Goal: Find specific page/section: Locate item on page

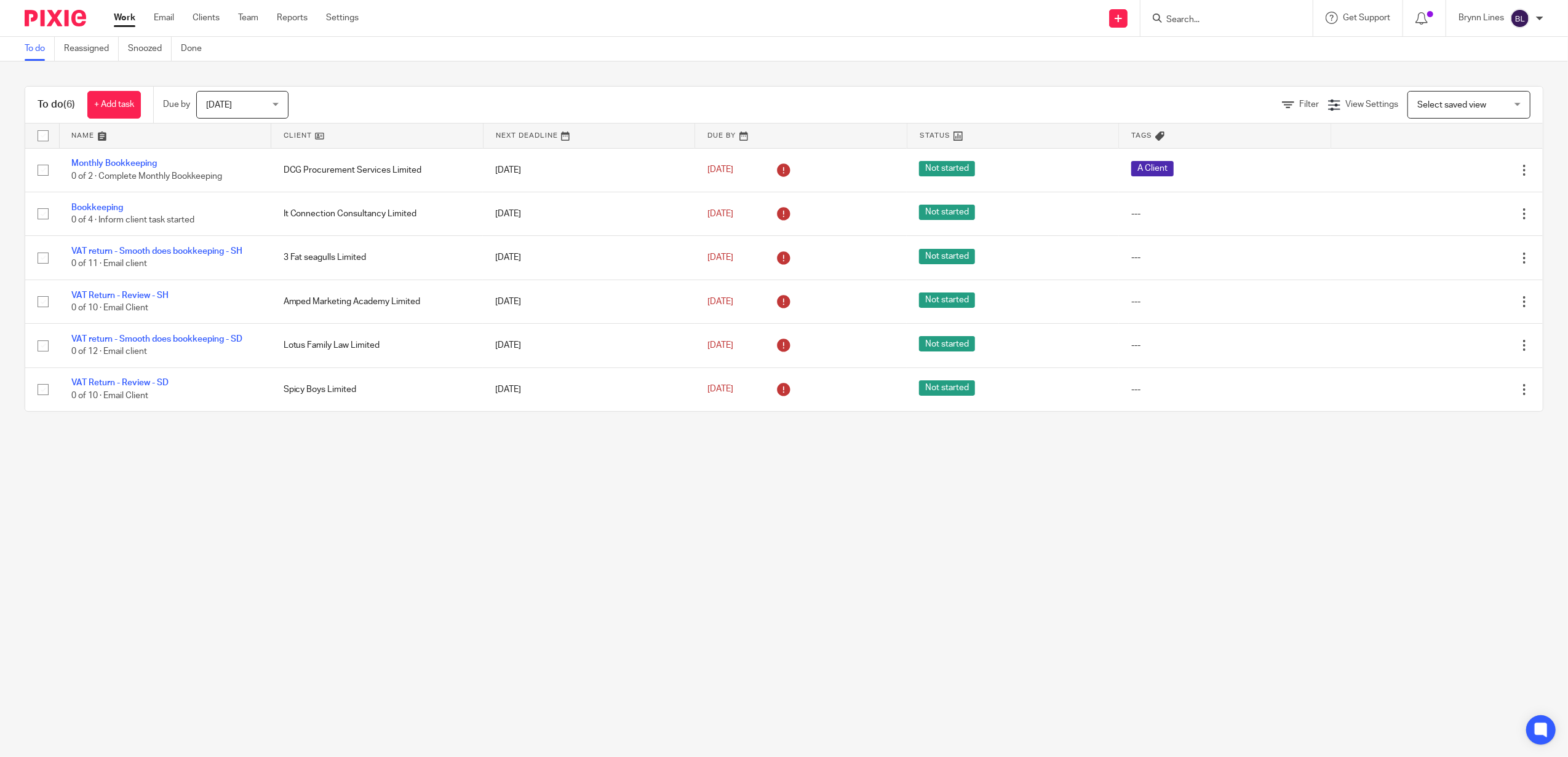
click at [1175, 16] on input "Search" at bounding box center [1220, 21] width 110 height 11
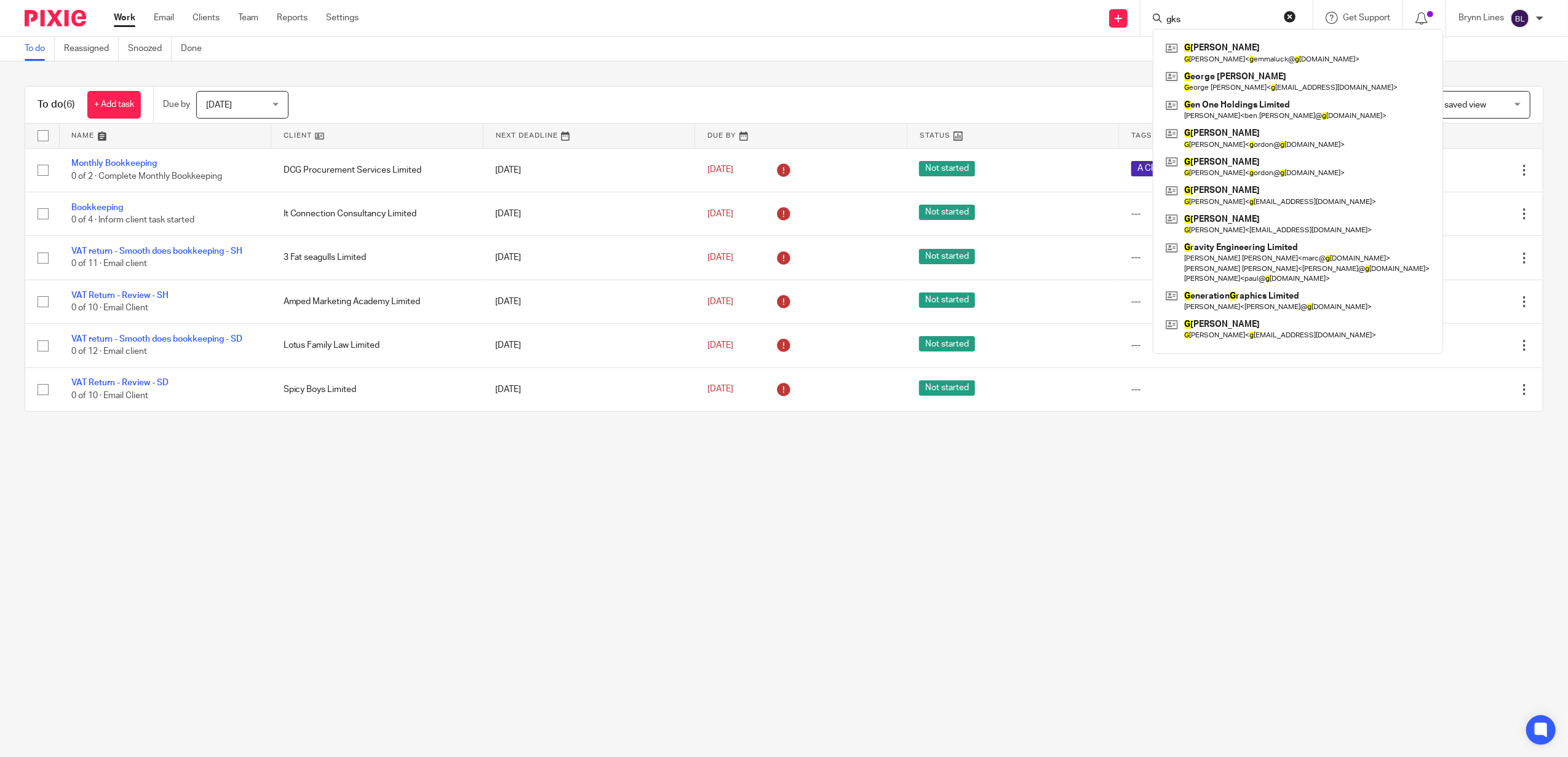
type input "gks"
click button "submit" at bounding box center [0, 0] width 0 height 0
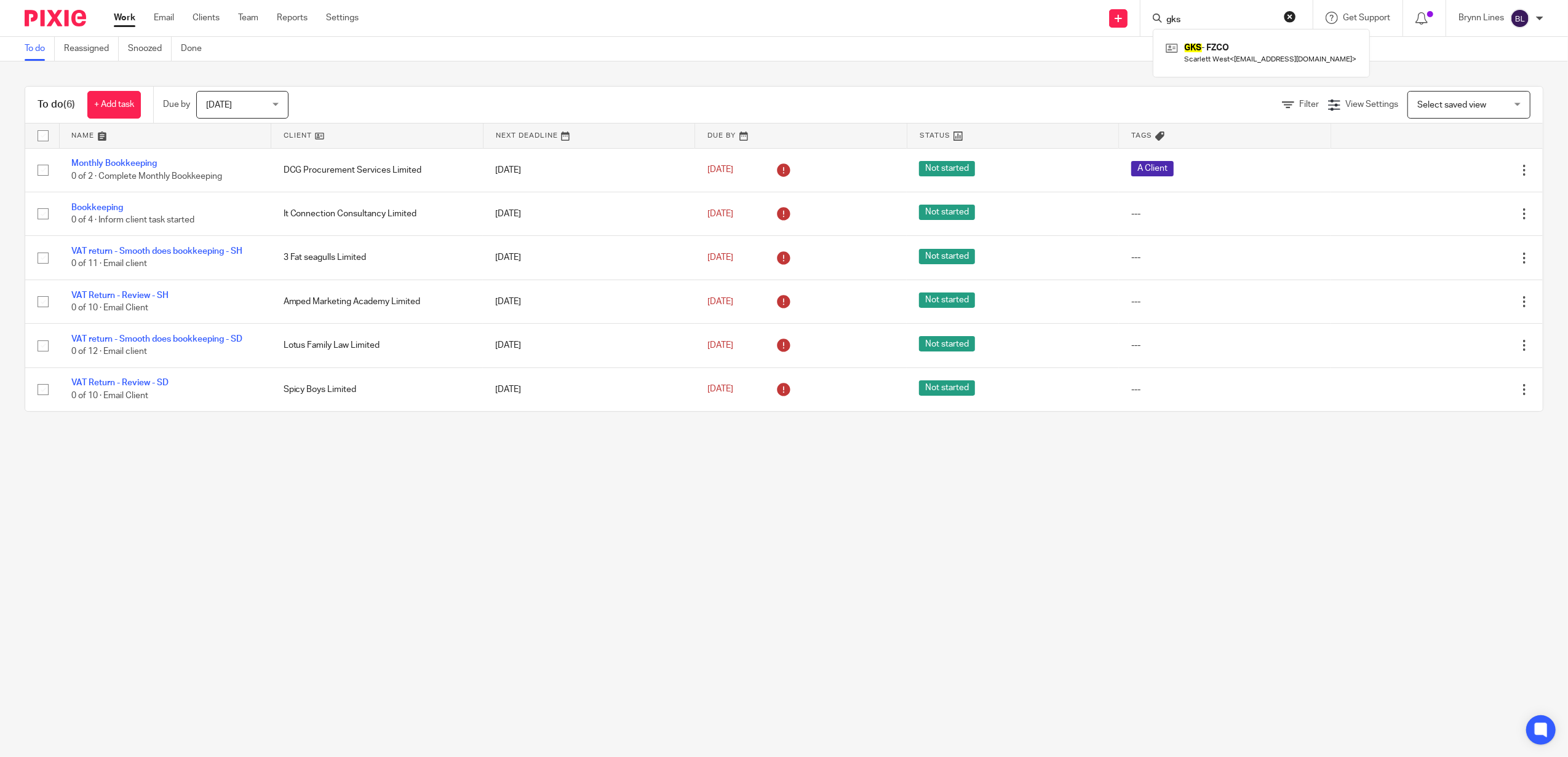
click at [1175, 37] on div "GKS - FZCO Scarlett West < [EMAIL_ADDRESS][DOMAIN_NAME] >" at bounding box center [1261, 53] width 217 height 48
click at [1175, 52] on link at bounding box center [1261, 53] width 198 height 28
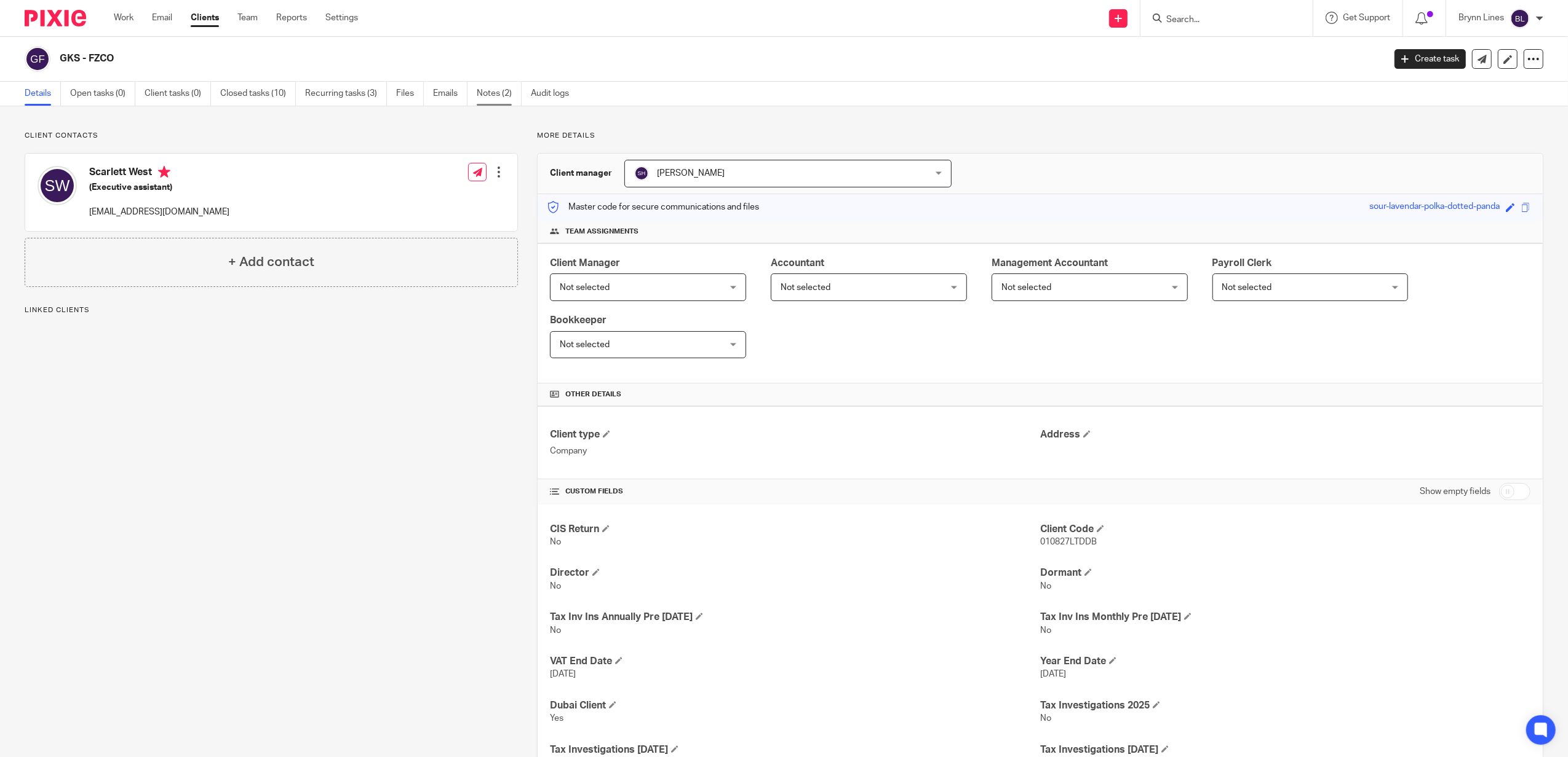
click at [495, 91] on link "Notes (2)" at bounding box center [498, 94] width 45 height 24
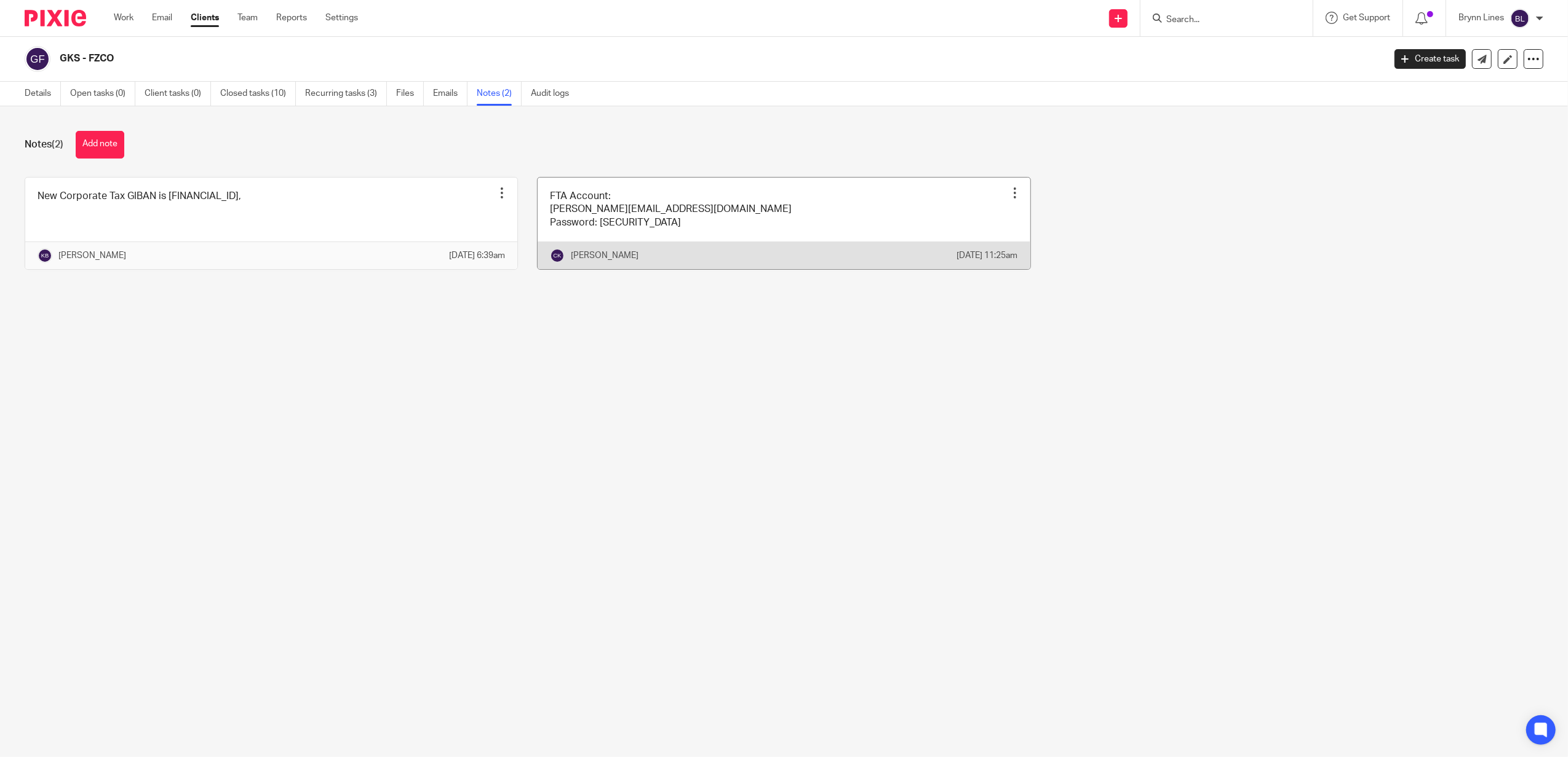
click at [771, 210] on link at bounding box center [783, 223] width 492 height 91
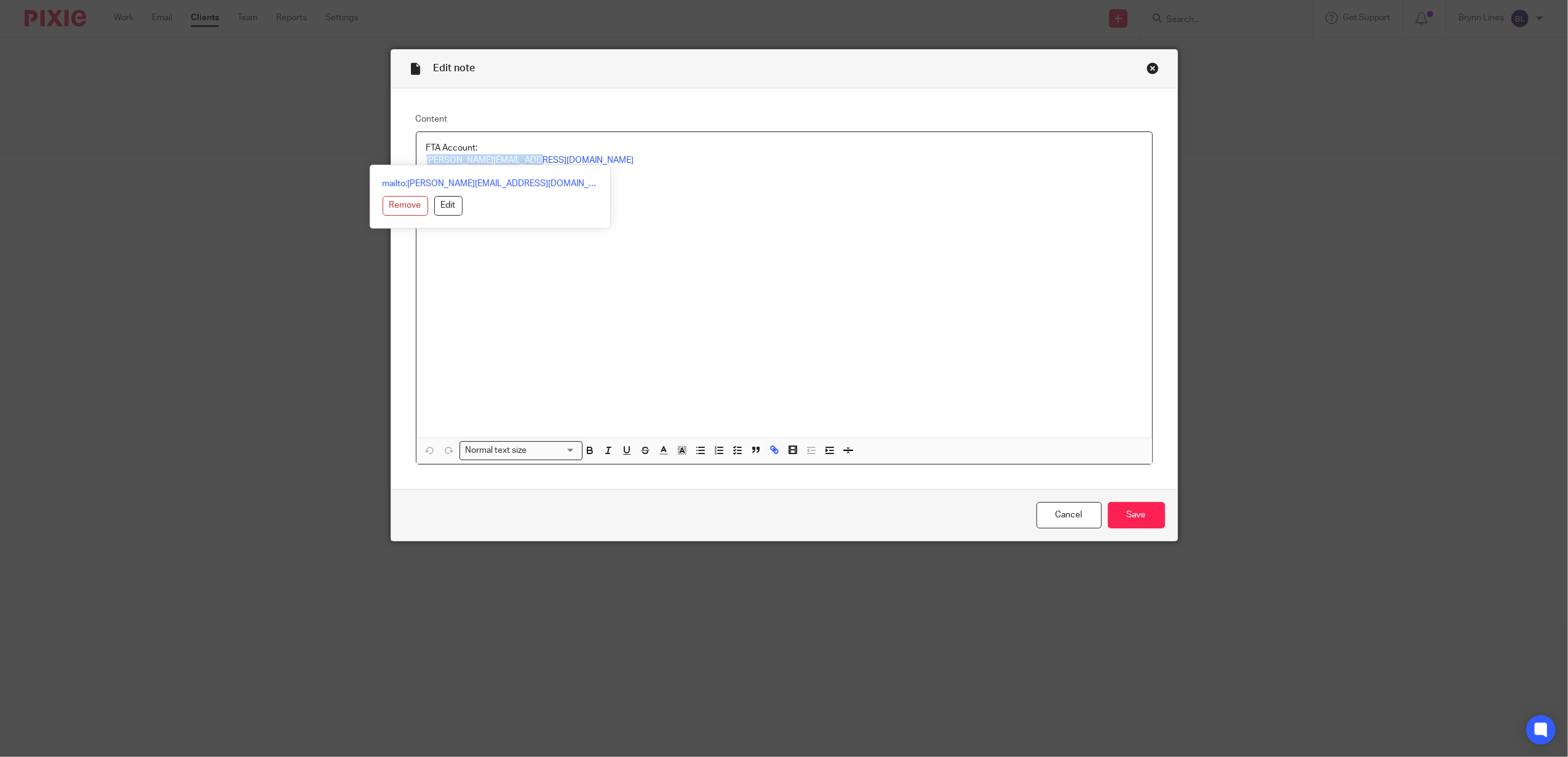
drag, startPoint x: 522, startPoint y: 156, endPoint x: 408, endPoint y: 160, distance: 114.1
click at [408, 160] on div "Content FTA Account: matthew@granville.co.uk Password: 010826LTDDb# Normal text…" at bounding box center [784, 289] width 786 height 401
click at [672, 254] on div "FTA Account: matthew@granville.co.uk Password: 010826LTDDb#" at bounding box center [784, 285] width 736 height 306
drag, startPoint x: 530, startPoint y: 175, endPoint x: 464, endPoint y: 171, distance: 66.1
click at [464, 171] on p "Password: 010826LTDDb#" at bounding box center [784, 172] width 716 height 12
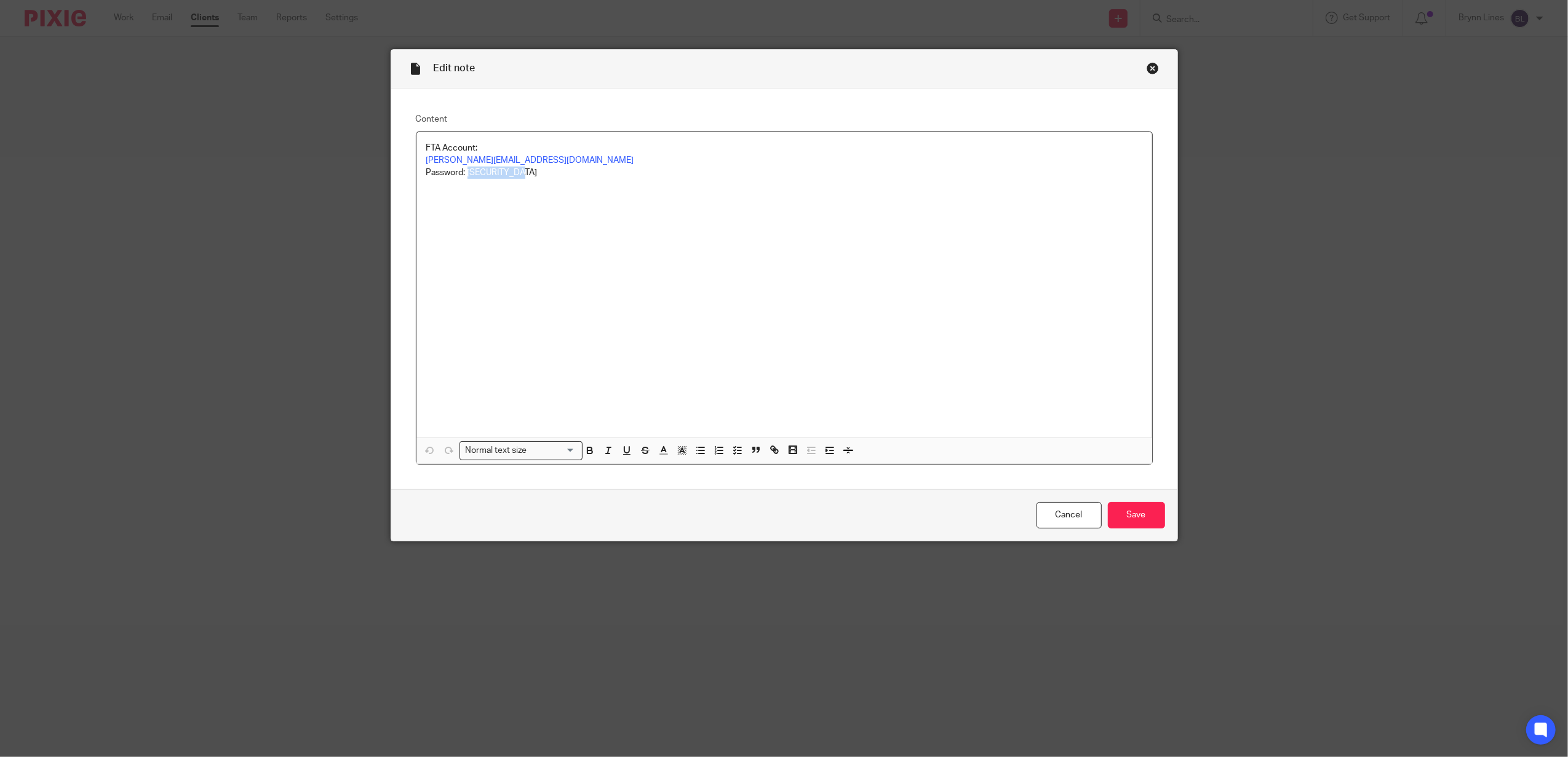
copy p "010826LTDDb#"
